Goal: Download file/media

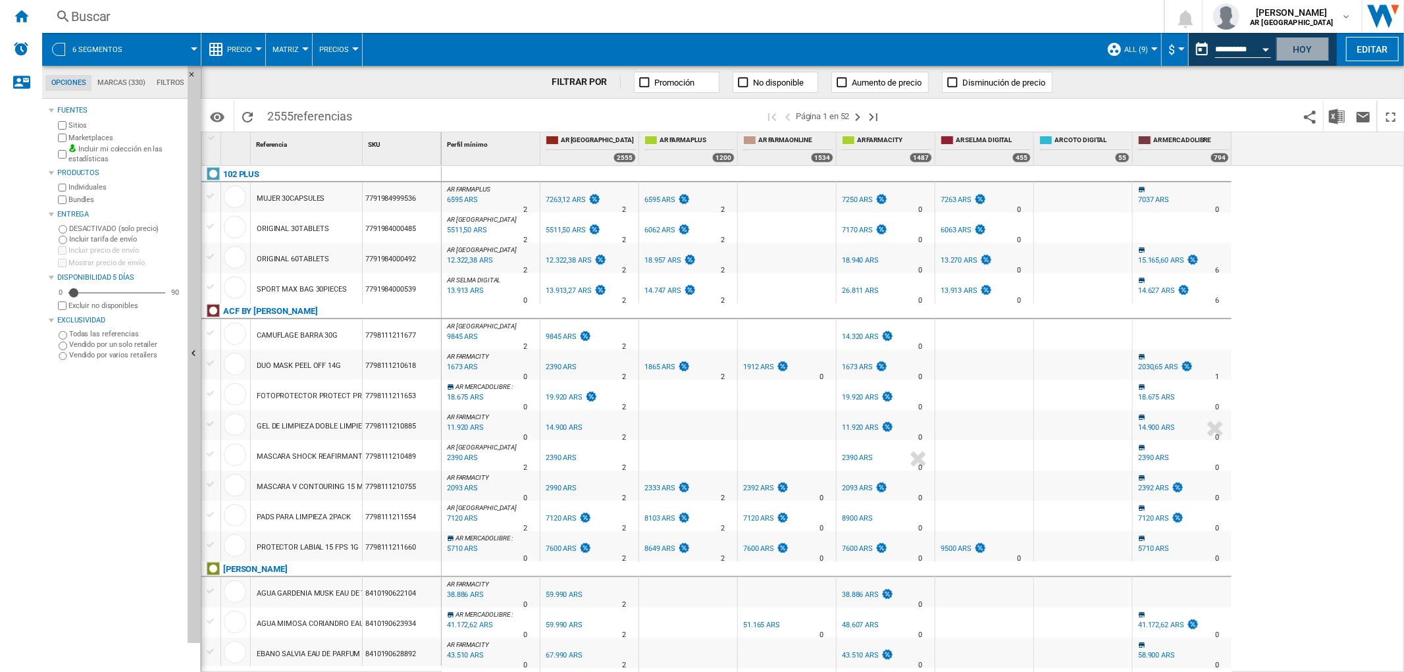
click at [1323, 42] on button "Hoy" at bounding box center [1302, 49] width 53 height 24
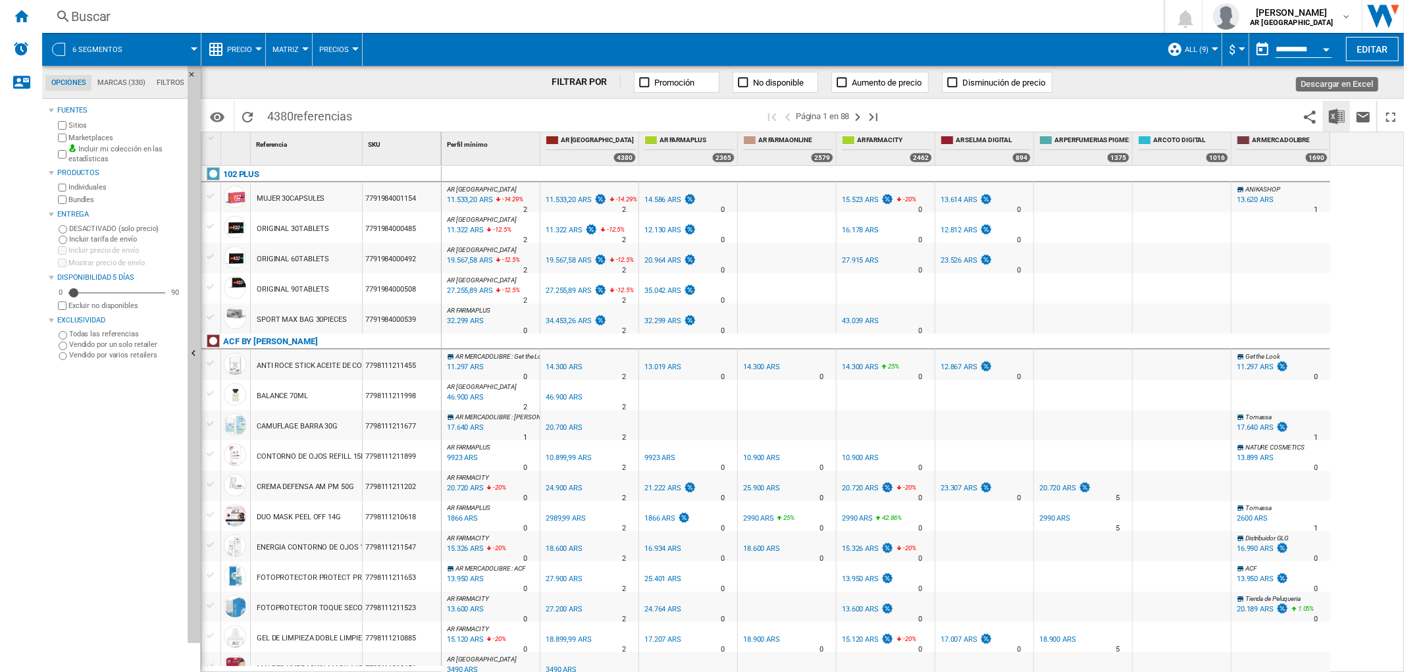
click at [1329, 126] on button "Descargar en Excel" at bounding box center [1336, 116] width 26 height 31
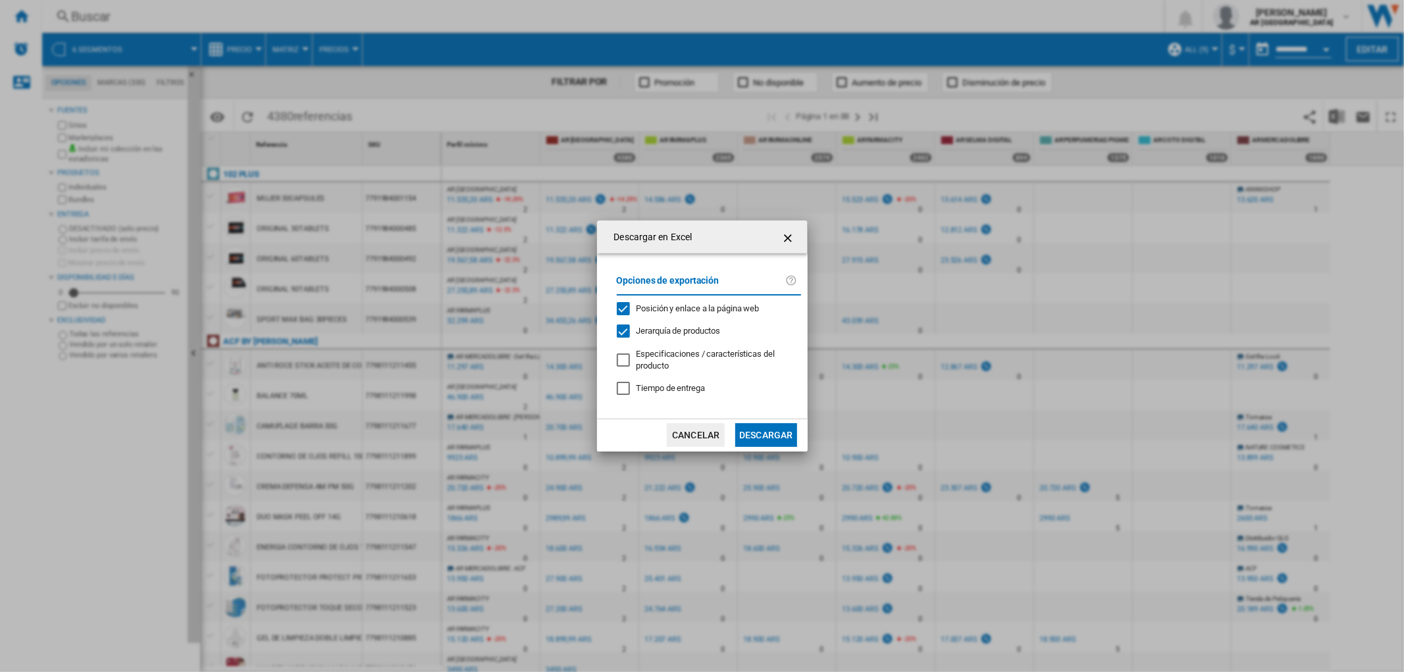
click at [767, 428] on button "Descargar" at bounding box center [765, 435] width 61 height 24
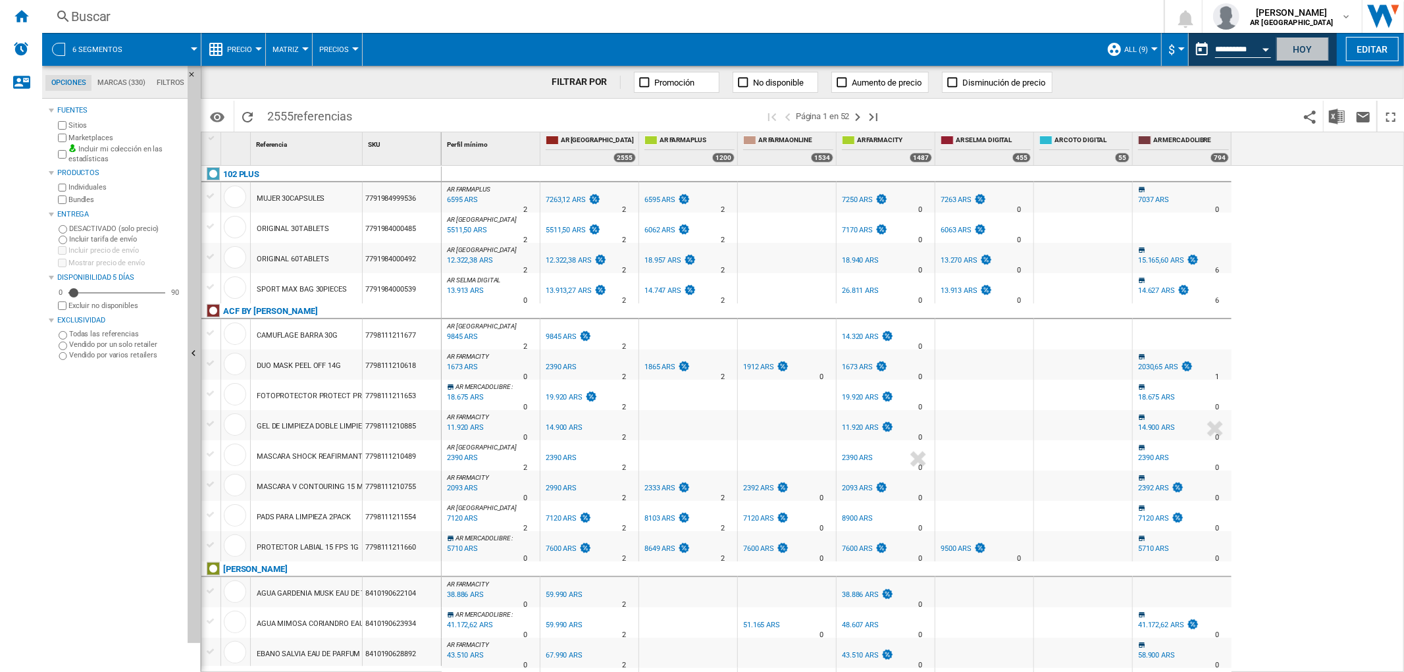
click at [1279, 54] on button "Hoy" at bounding box center [1302, 49] width 53 height 24
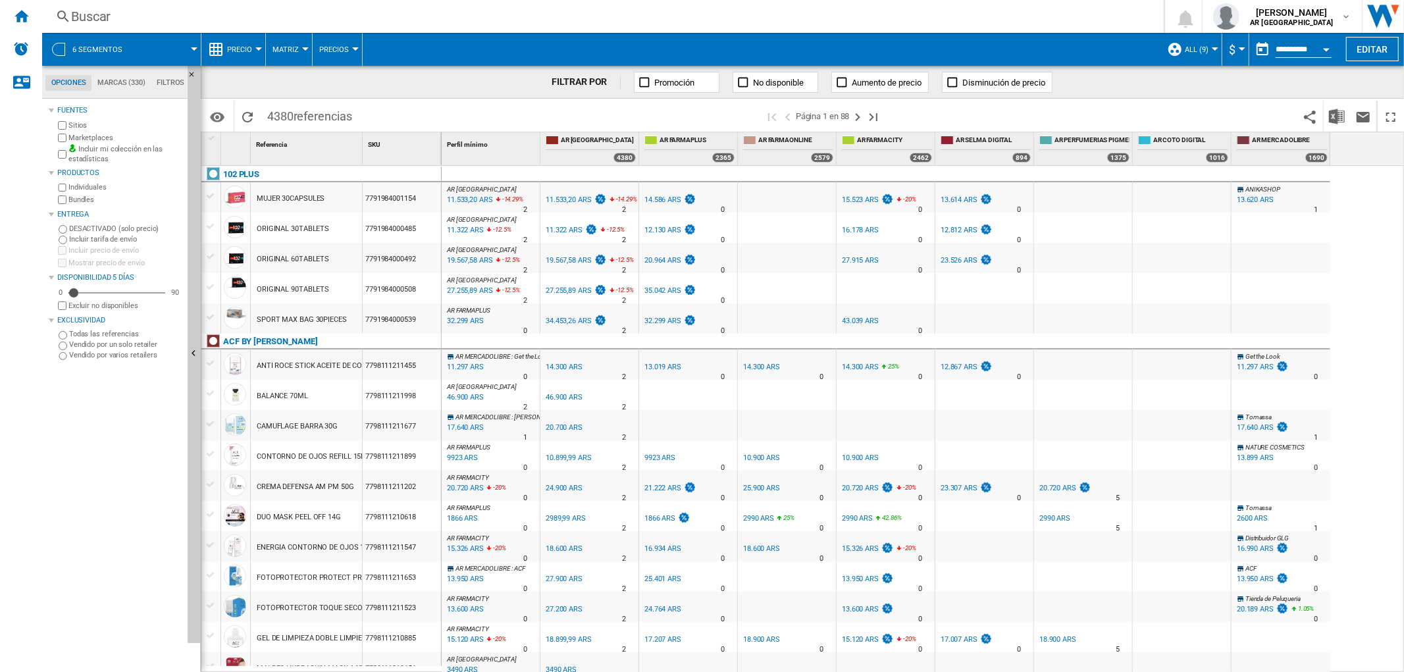
click at [82, 199] on label "Bundles" at bounding box center [125, 200] width 114 height 10
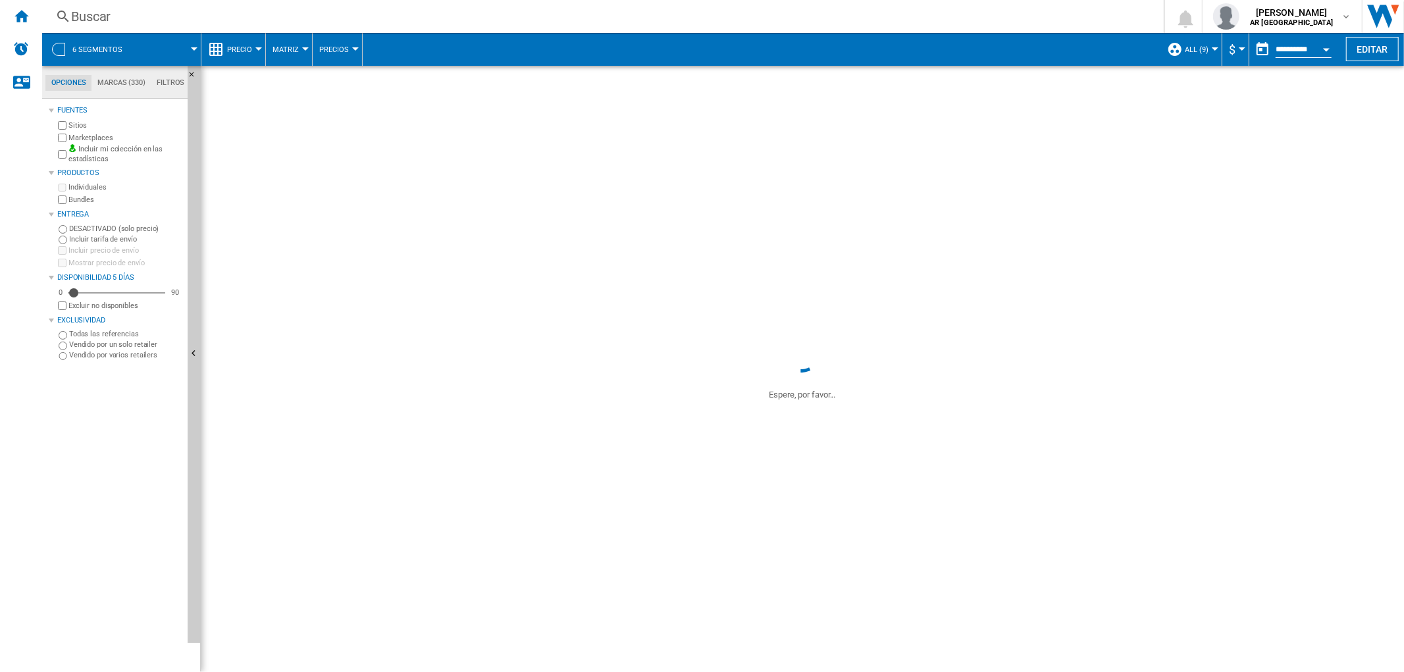
click at [1198, 45] on span "ALL (9)" at bounding box center [1196, 49] width 24 height 9
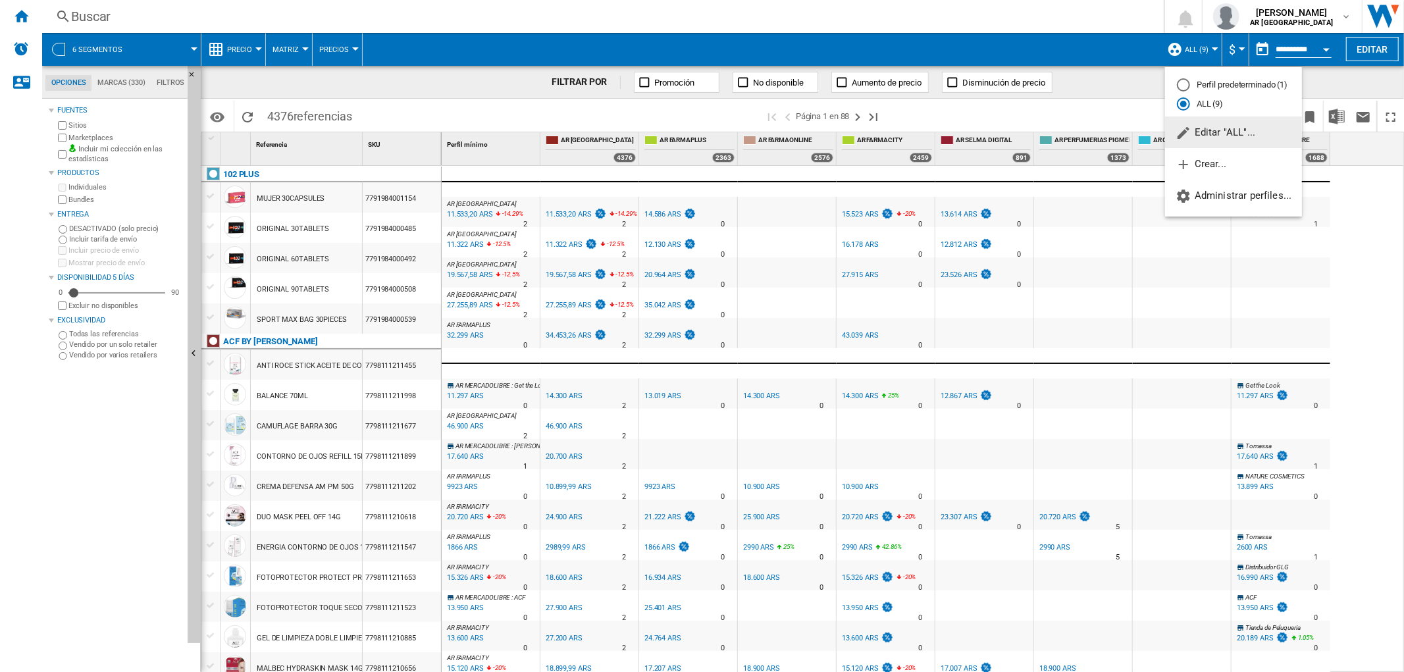
click at [1231, 136] on span "Editar "ALL"..." at bounding box center [1215, 132] width 80 height 12
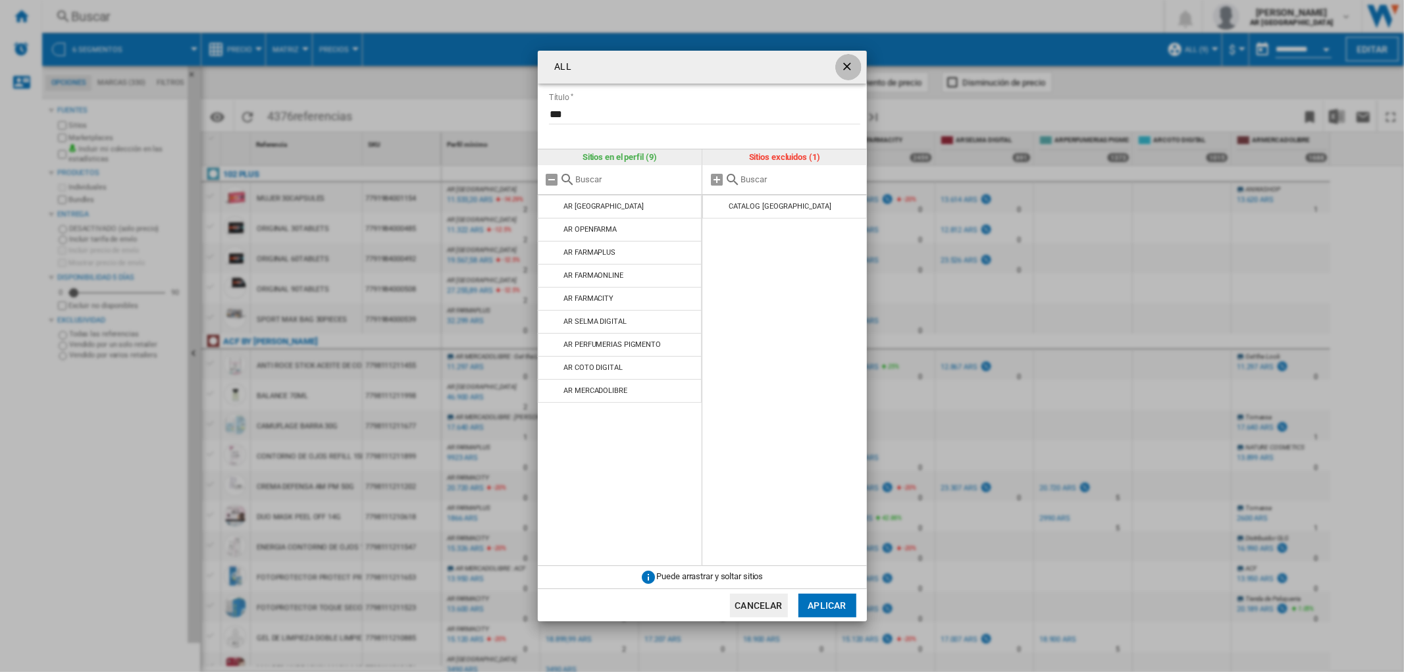
click at [851, 61] on ng-md-icon "getI18NText('BUTTONS.CLOSE_DIALOG')" at bounding box center [848, 68] width 16 height 16
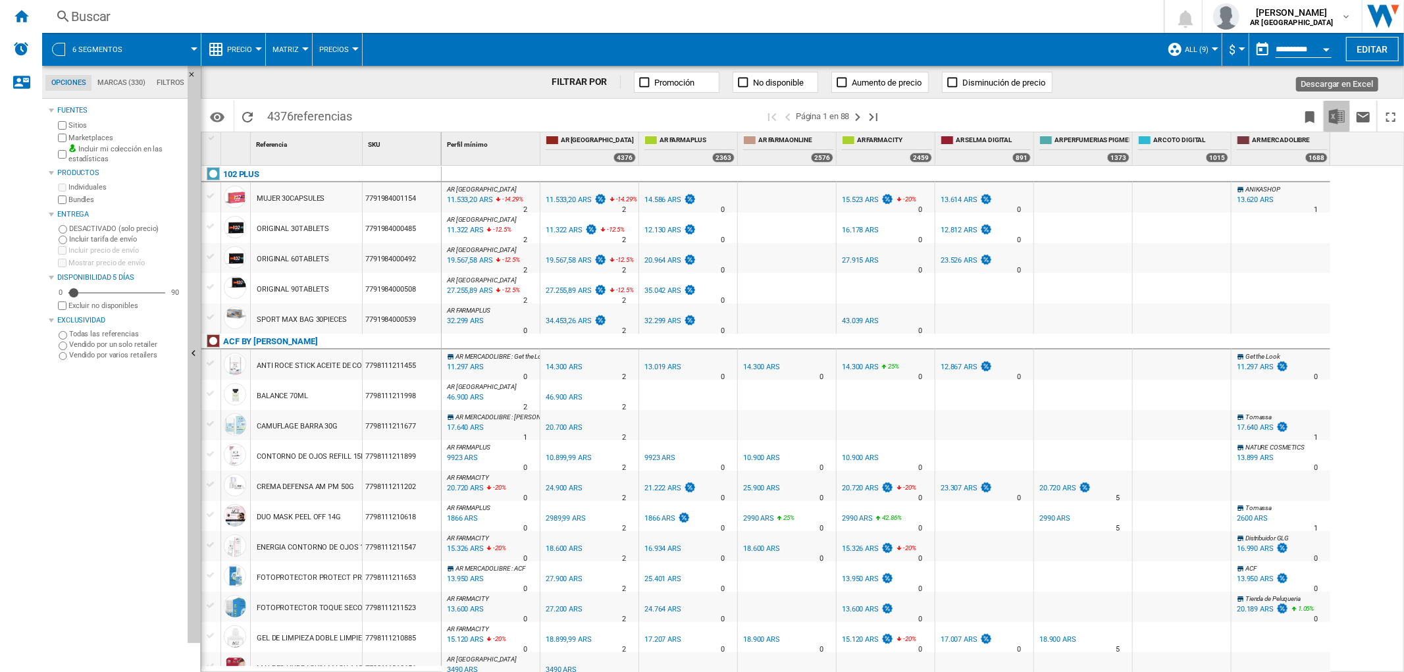
click at [1343, 115] on img "Descargar en Excel" at bounding box center [1337, 117] width 16 height 16
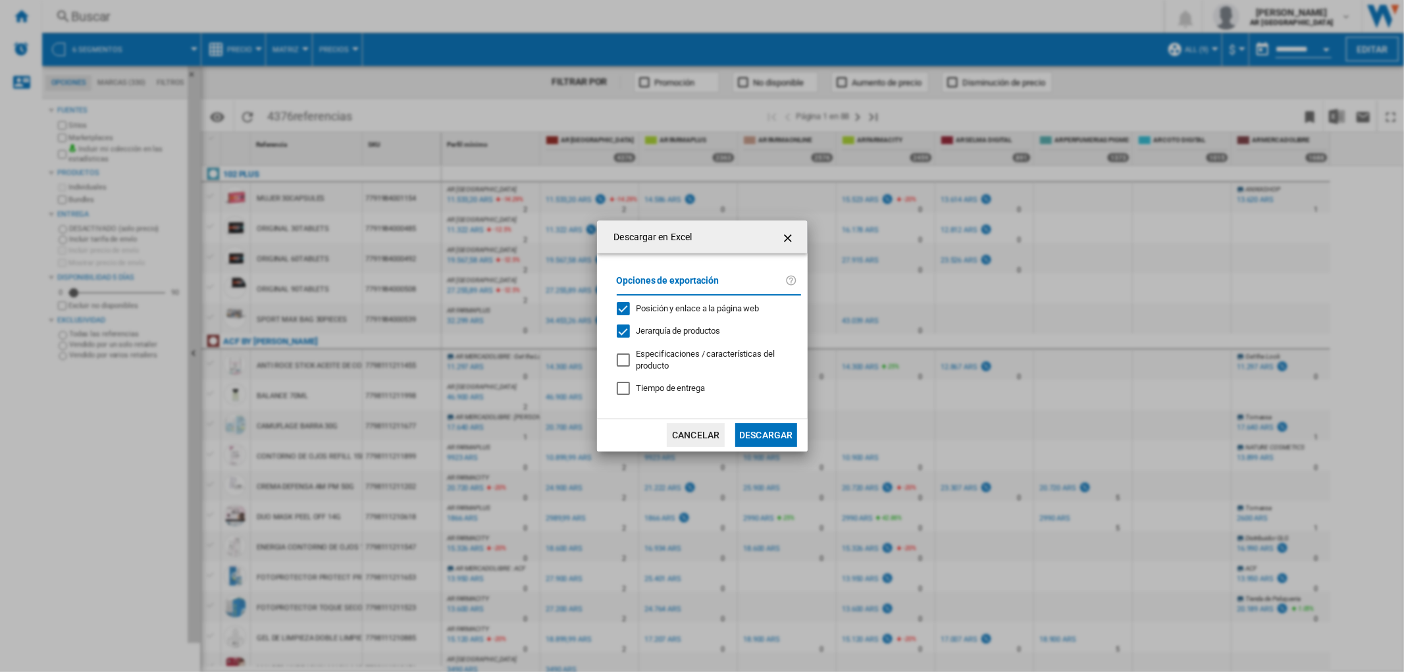
click at [746, 445] on button "Descargar" at bounding box center [765, 435] width 61 height 24
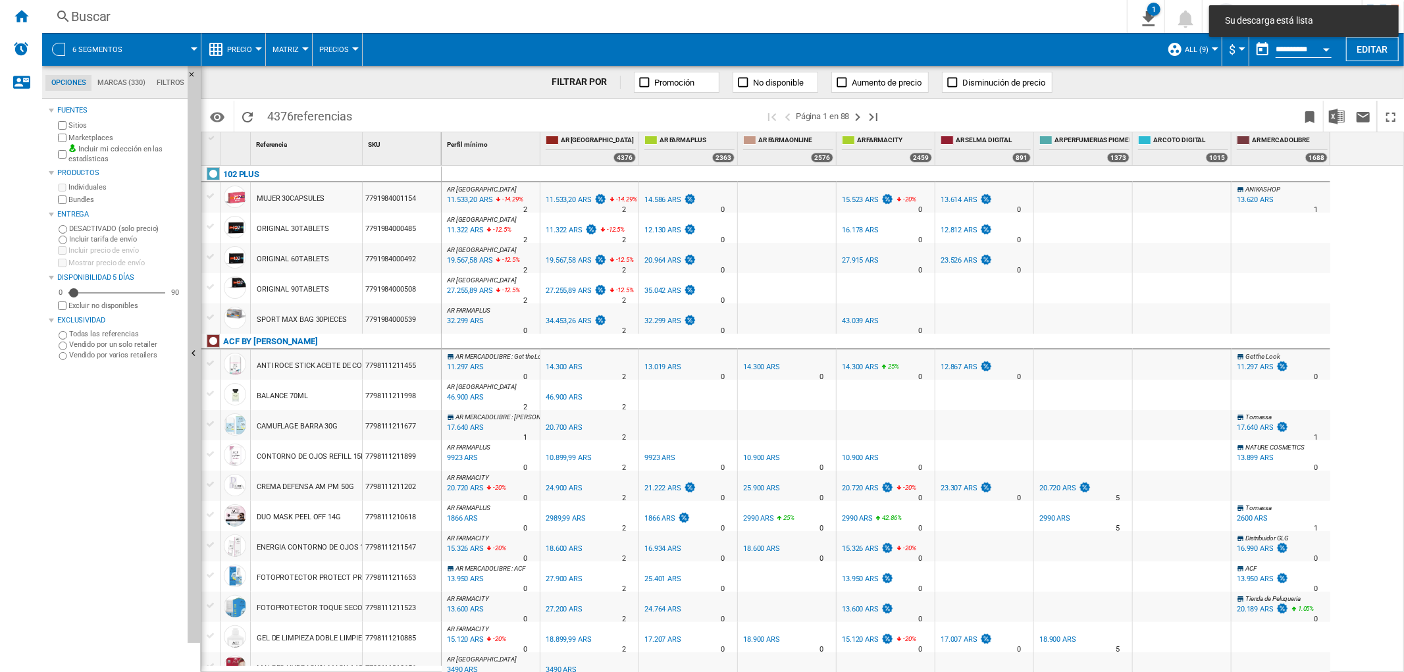
click at [1075, 36] on span at bounding box center [761, 49] width 797 height 33
